Goal: Register for event/course

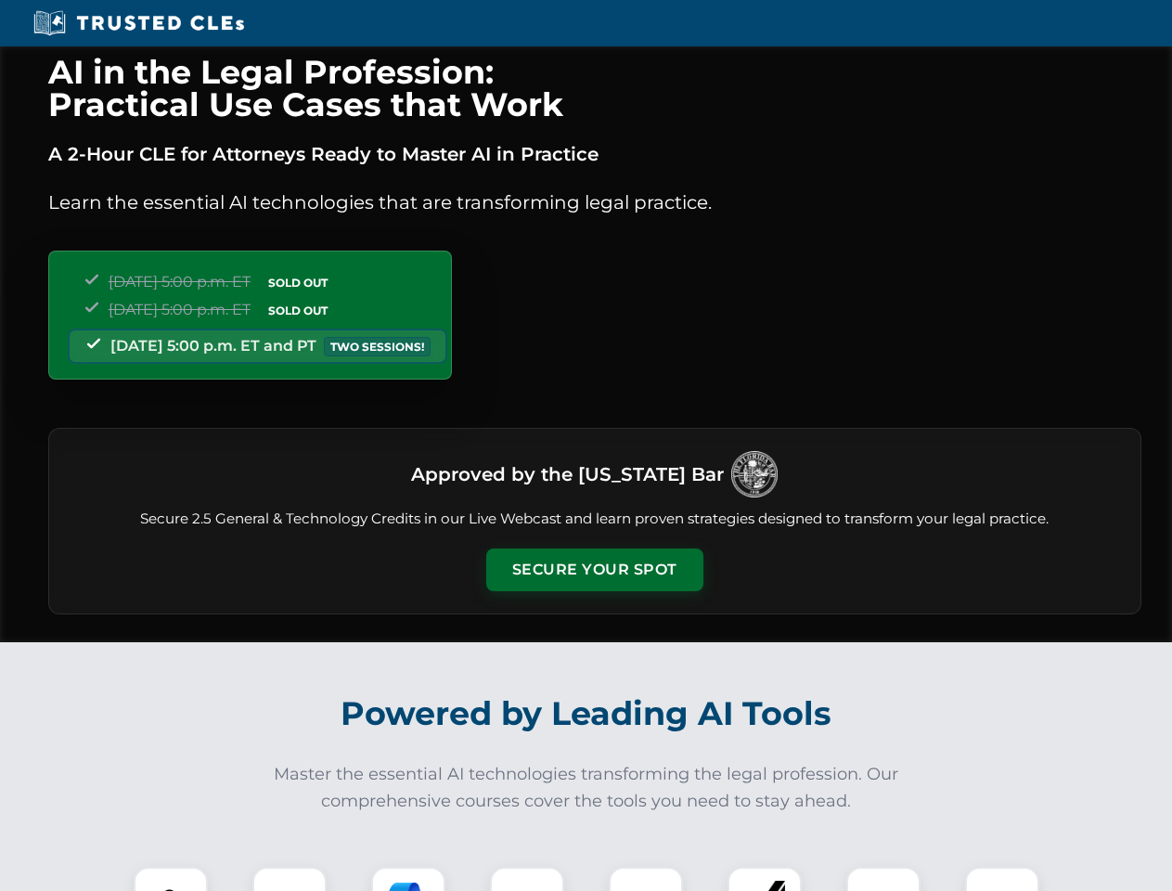
click at [594, 570] on button "Secure Your Spot" at bounding box center [594, 569] width 217 height 43
click at [171, 878] on img at bounding box center [171, 904] width 54 height 54
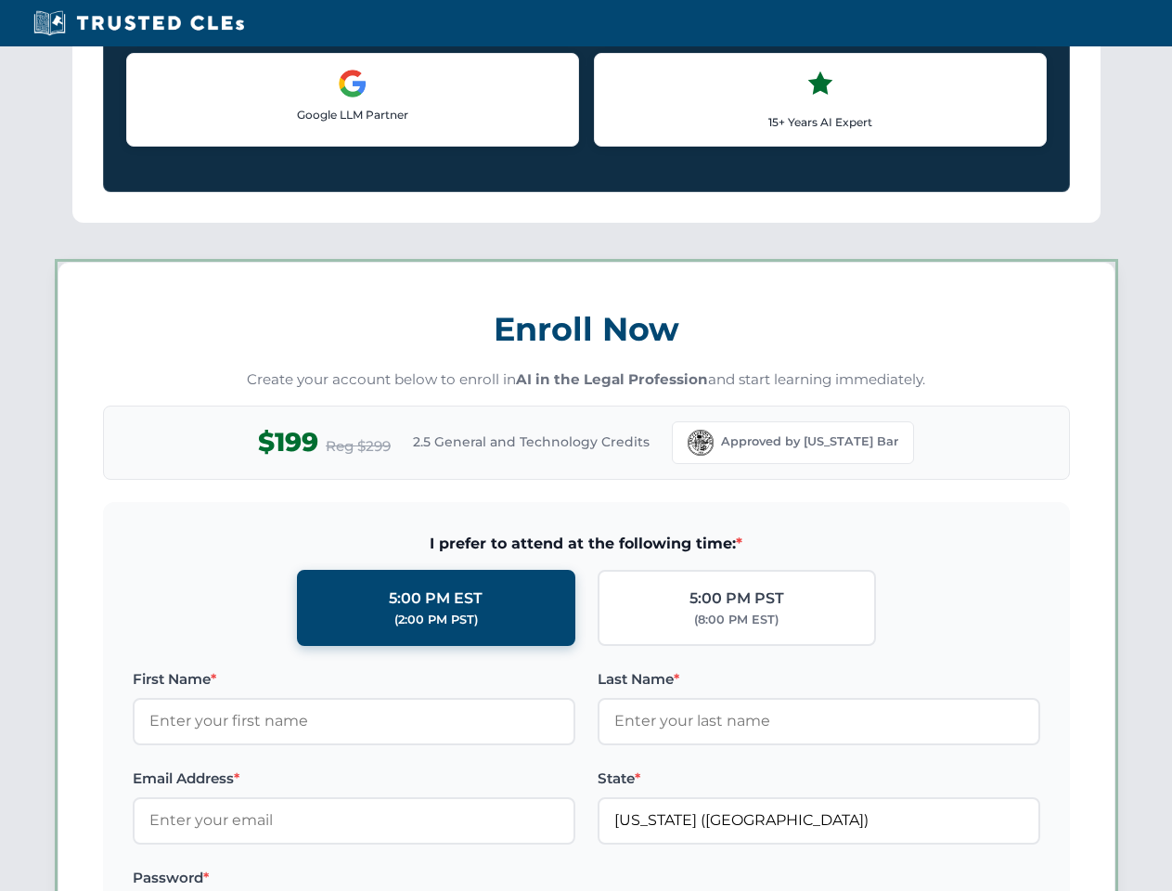
click at [408, 878] on label "Password *" at bounding box center [354, 877] width 442 height 22
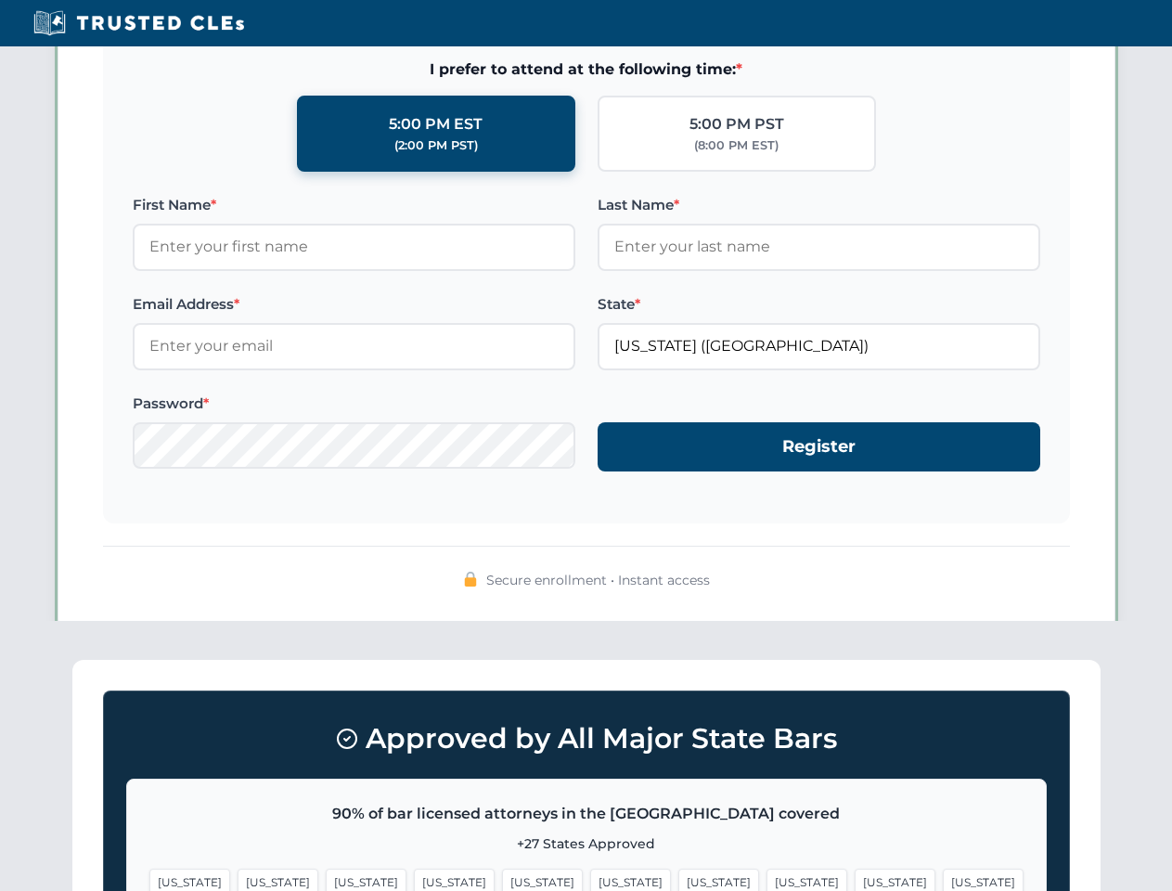
click at [854, 878] on span "[US_STATE]" at bounding box center [894, 881] width 81 height 27
